Goal: Task Accomplishment & Management: Manage account settings

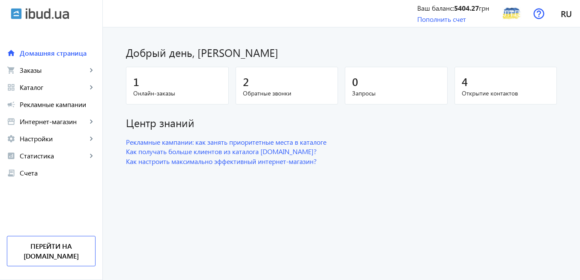
drag, startPoint x: 78, startPoint y: 104, endPoint x: 127, endPoint y: 117, distance: 50.4
click at [78, 104] on span "Рекламные кампании" at bounding box center [58, 104] width 76 height 9
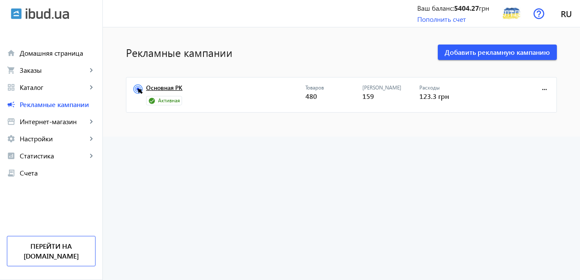
click at [172, 88] on link "Основная РК" at bounding box center [225, 90] width 159 height 12
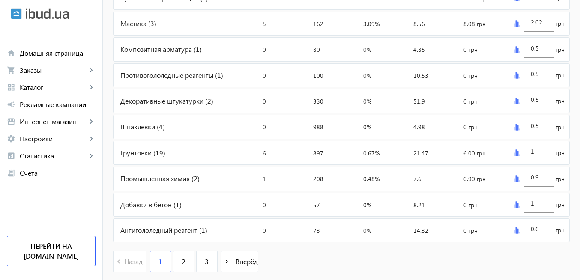
scroll to position [411, 0]
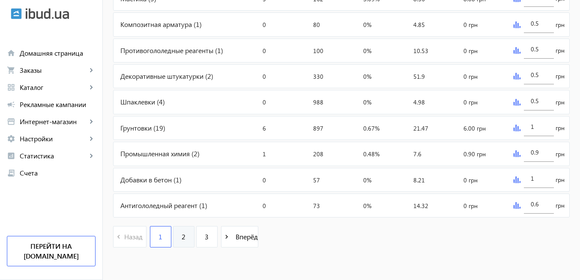
click at [182, 240] on link "2" at bounding box center [183, 236] width 21 height 21
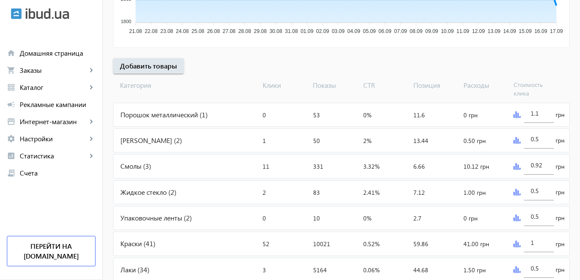
scroll to position [308, 0]
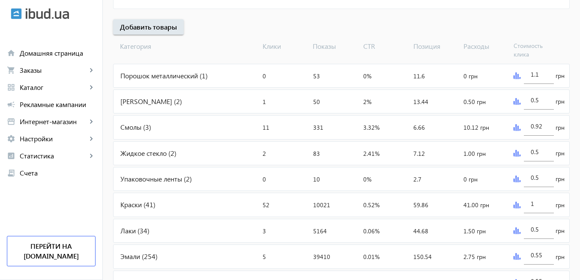
click at [517, 205] on img at bounding box center [517, 205] width 7 height 7
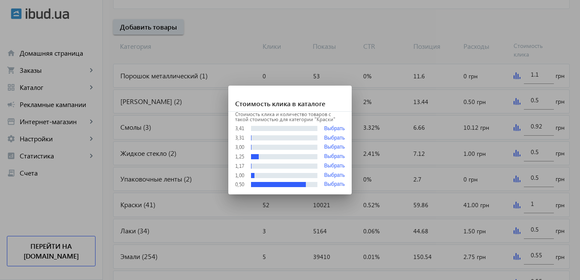
scroll to position [0, 0]
drag, startPoint x: 483, startPoint y: 153, endPoint x: 373, endPoint y: 111, distance: 117.8
click at [482, 153] on div at bounding box center [290, 140] width 580 height 280
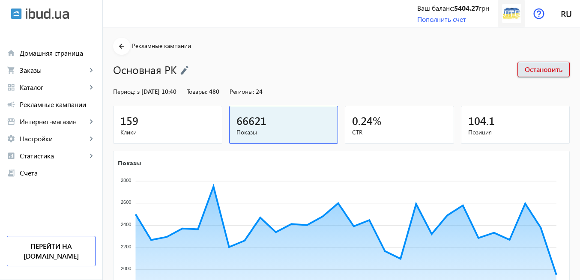
click at [515, 18] on img at bounding box center [511, 13] width 19 height 19
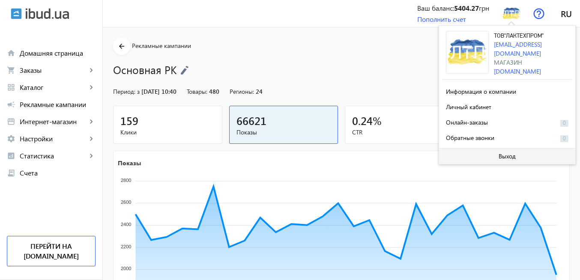
click at [518, 156] on span at bounding box center [507, 156] width 136 height 21
